Goal: Task Accomplishment & Management: Use online tool/utility

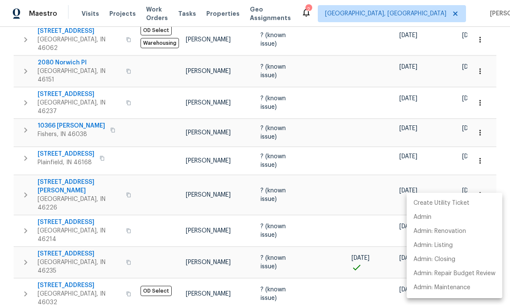
click at [86, 10] on div at bounding box center [255, 152] width 510 height 305
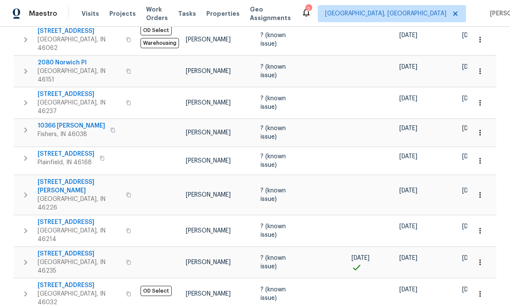
scroll to position [384, 0]
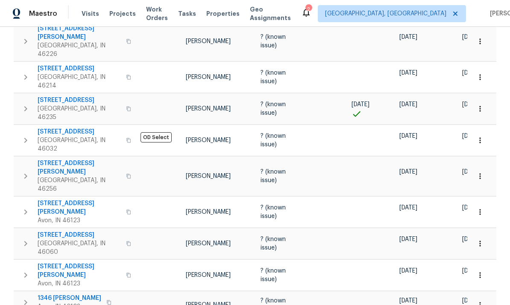
click at [87, 11] on span "Visits" at bounding box center [91, 13] width 18 height 9
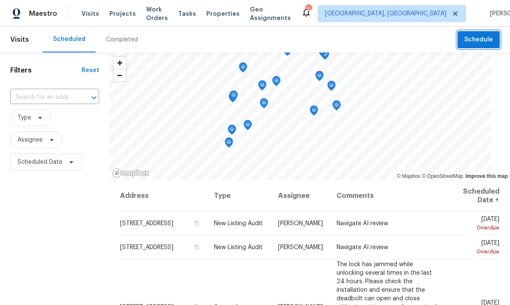
click at [356, 43] on span "Schedule" at bounding box center [478, 40] width 29 height 11
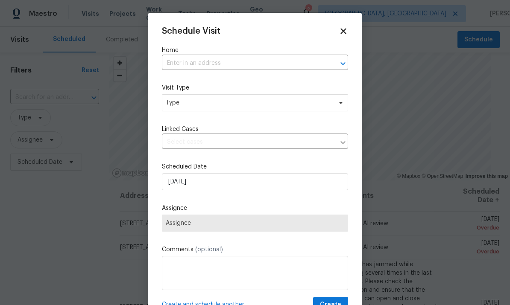
click at [281, 57] on input "text" at bounding box center [243, 63] width 162 height 13
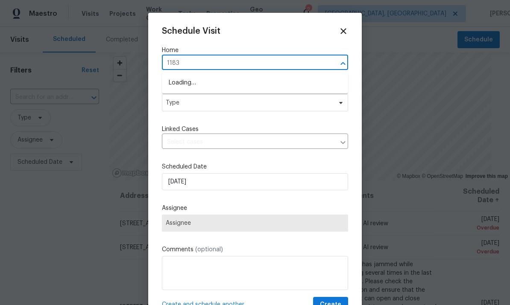
type input "11837"
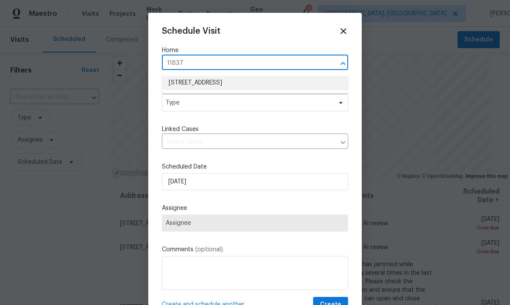
click at [175, 85] on li "[STREET_ADDRESS]" at bounding box center [255, 83] width 186 height 14
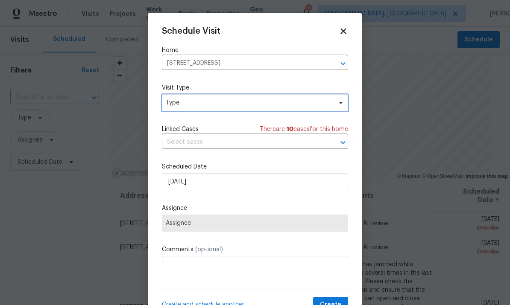
click at [176, 104] on span "Type" at bounding box center [249, 103] width 166 height 9
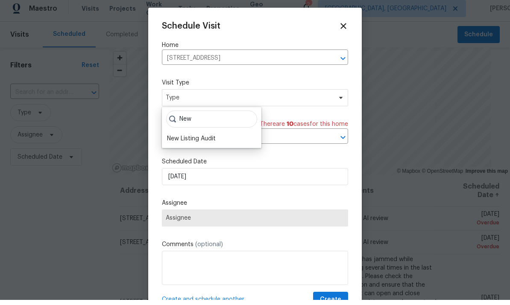
scroll to position [5, 0]
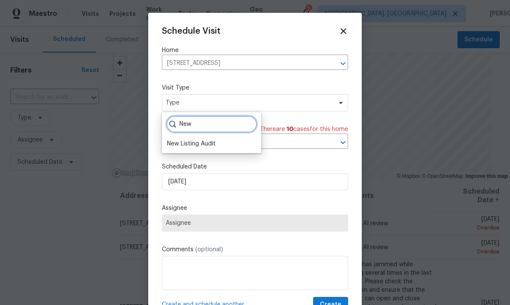
type input "New"
click at [173, 140] on div "New Listing Audit" at bounding box center [191, 144] width 49 height 9
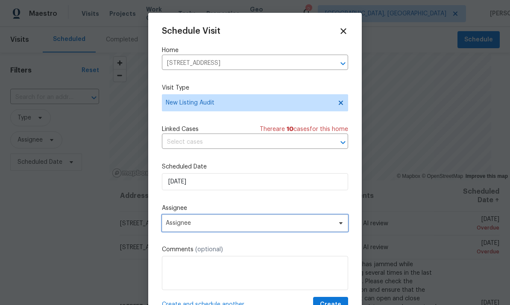
click at [178, 226] on span "Assignee" at bounding box center [249, 223] width 167 height 7
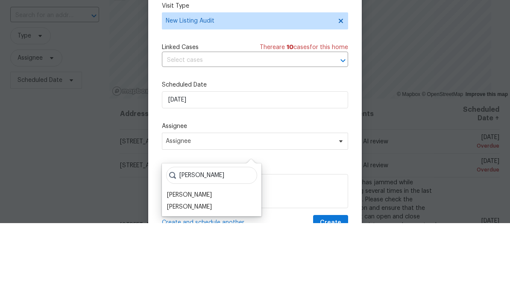
scroll to position [32, 0]
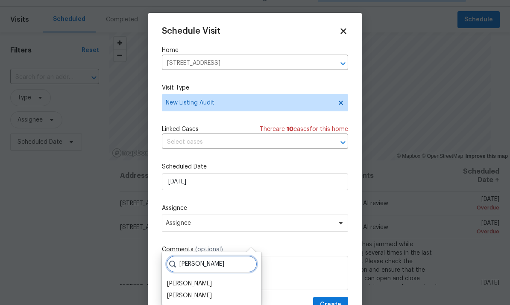
type input "[PERSON_NAME]"
click at [179, 280] on div "[PERSON_NAME]" at bounding box center [189, 284] width 45 height 9
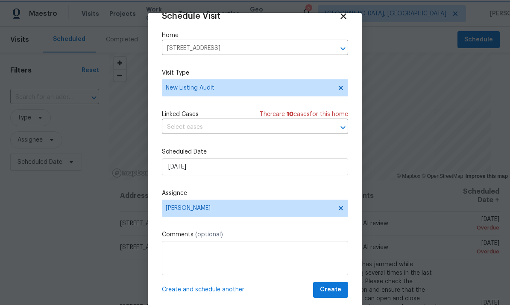
scroll to position [17, 0]
click at [235, 293] on span "Create and schedule another" at bounding box center [203, 290] width 82 height 9
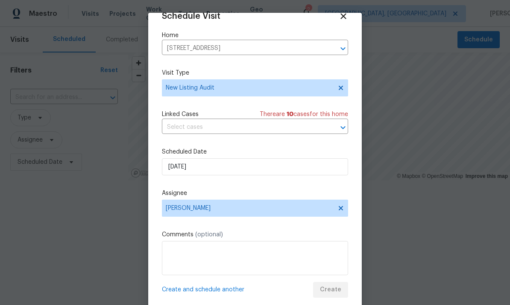
scroll to position [0, 0]
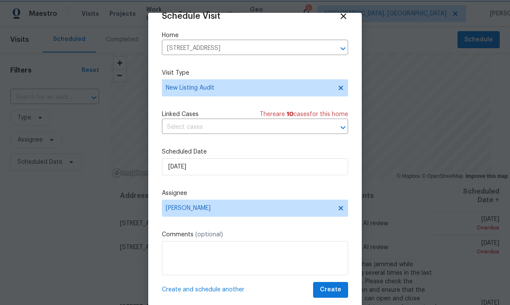
click at [329, 47] on icon "Clear" at bounding box center [332, 48] width 9 height 9
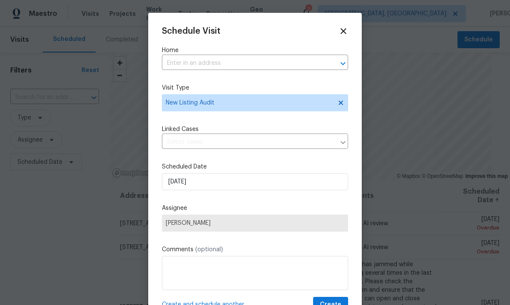
click at [271, 58] on input "text" at bounding box center [243, 63] width 162 height 13
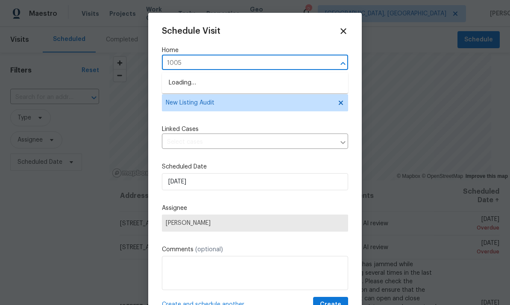
type input "10057"
click at [232, 84] on li "[STREET_ADDRESS]" at bounding box center [255, 83] width 186 height 14
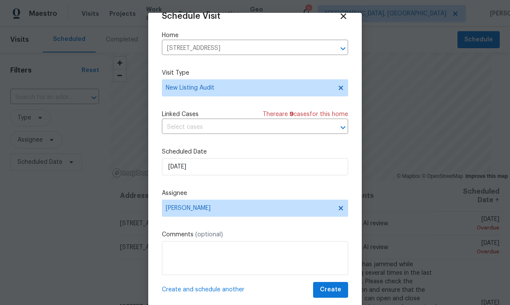
scroll to position [17, 0]
click at [233, 294] on span "Create and schedule another" at bounding box center [203, 290] width 82 height 9
click at [334, 52] on button "Clear" at bounding box center [332, 49] width 12 height 12
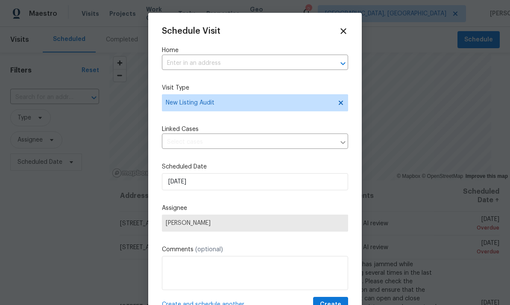
click at [286, 62] on input "text" at bounding box center [243, 63] width 162 height 13
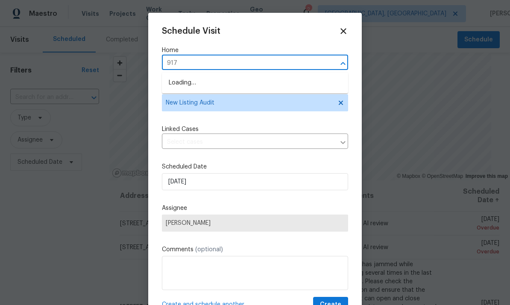
type input "9177"
click at [228, 85] on li "[STREET_ADDRESS][PERSON_NAME]" at bounding box center [255, 83] width 186 height 14
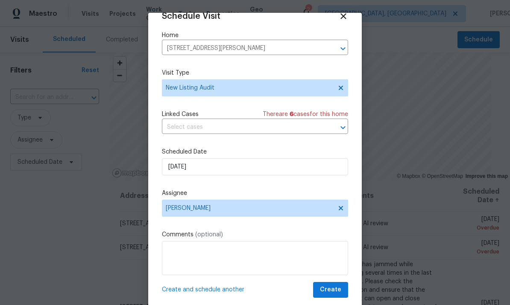
scroll to position [17, 0]
click at [337, 292] on span "Create" at bounding box center [330, 290] width 21 height 11
